Goal: Find specific page/section: Find specific page/section

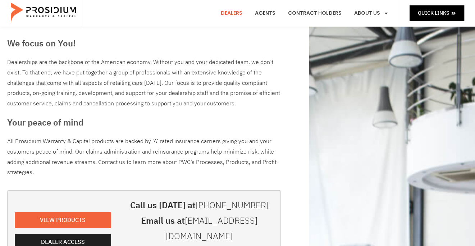
scroll to position [72, 0]
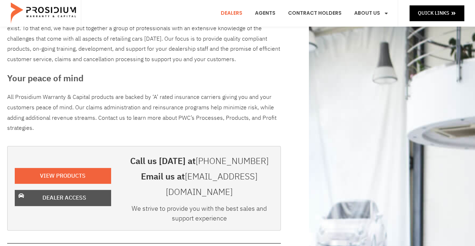
click at [62, 193] on span "Dealer Access" at bounding box center [64, 198] width 44 height 10
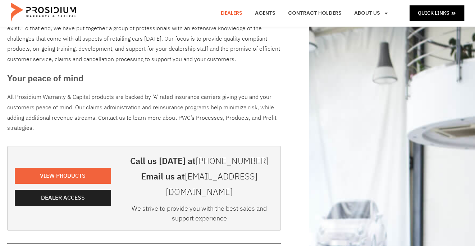
click at [234, 13] on link "Dealers" at bounding box center [231, 13] width 32 height 27
